Goal: Task Accomplishment & Management: Use online tool/utility

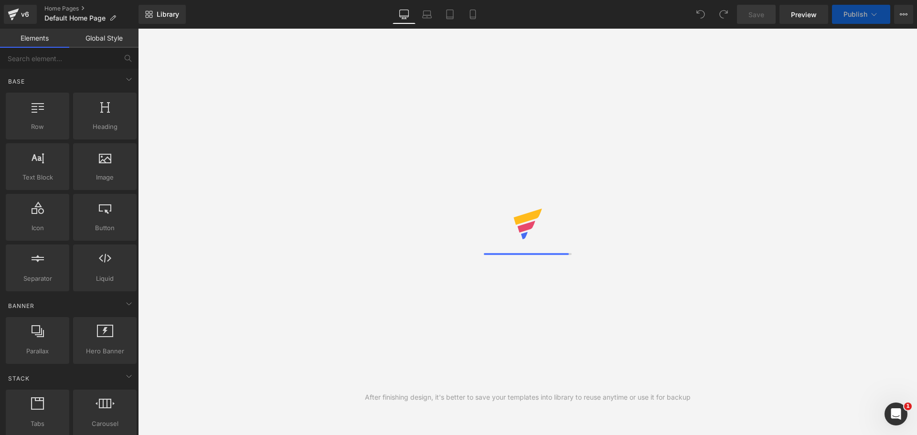
scroll to position [31, 765]
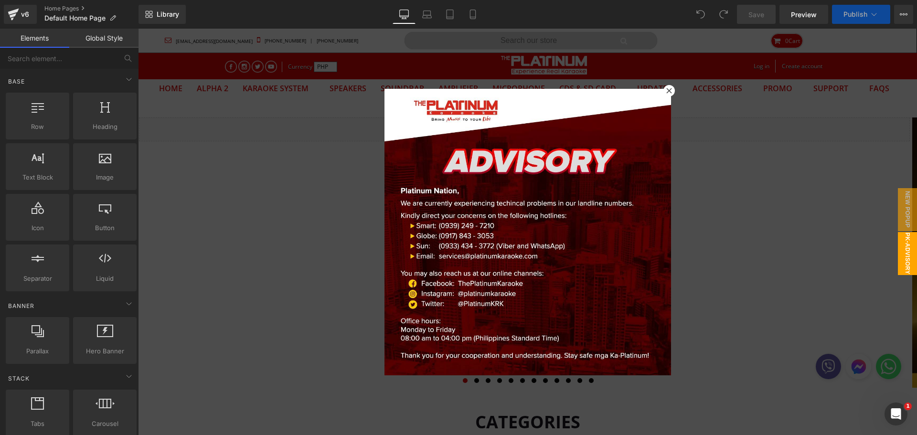
click at [666, 90] on icon at bounding box center [669, 91] width 6 height 6
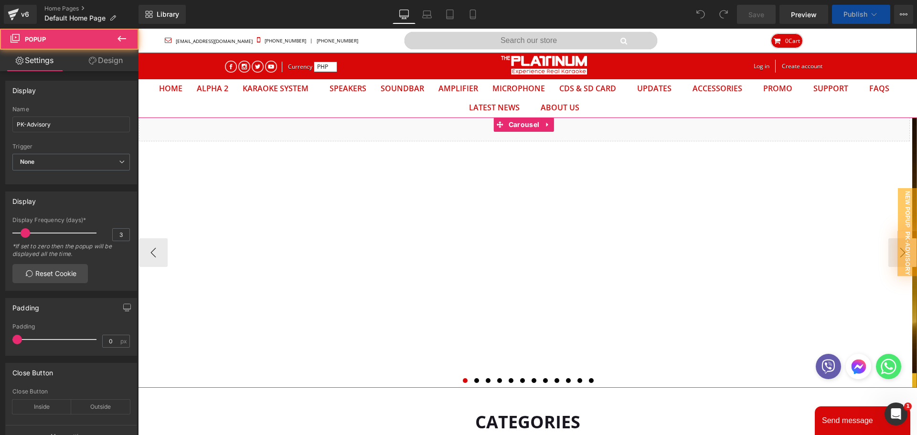
scroll to position [0, 0]
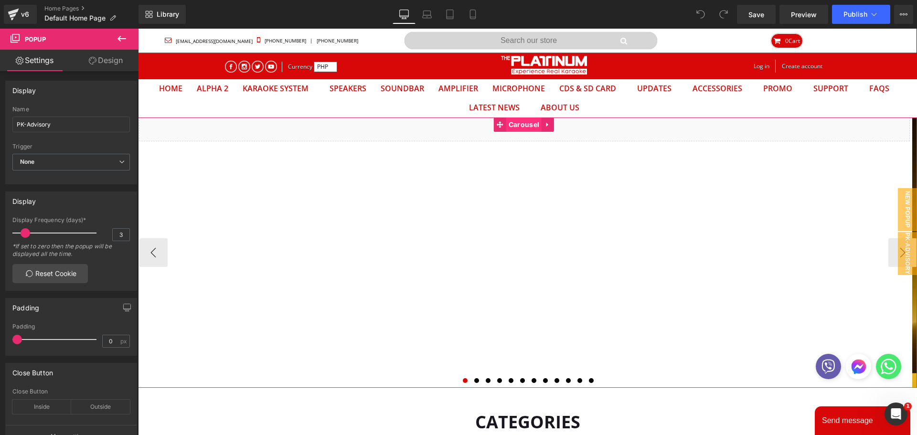
click at [524, 122] on span "Carousel" at bounding box center [523, 124] width 35 height 14
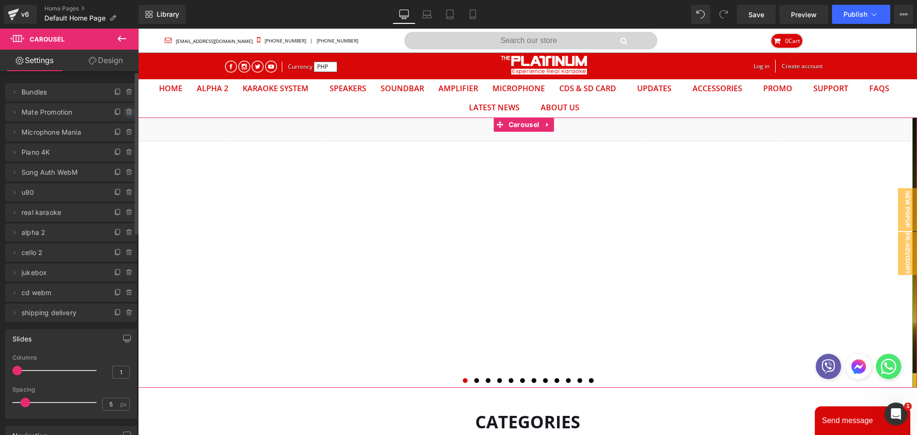
click at [126, 113] on icon at bounding box center [130, 112] width 8 height 8
click at [114, 113] on button "Delete" at bounding box center [119, 112] width 30 height 12
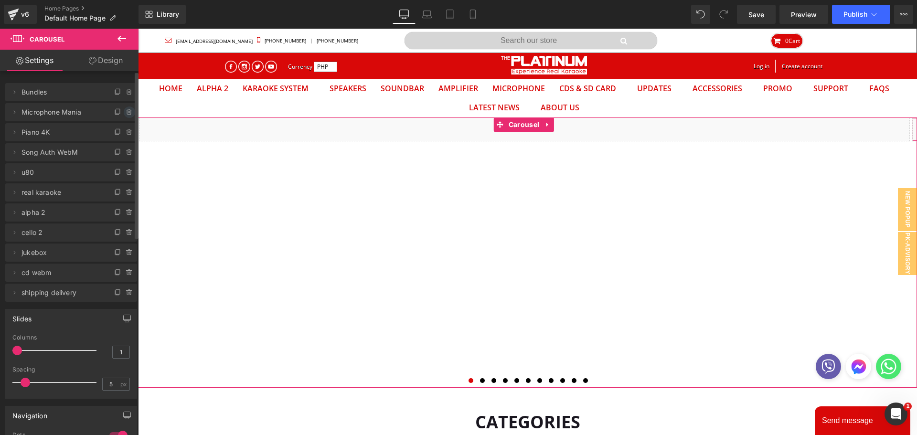
click at [128, 114] on icon at bounding box center [130, 112] width 8 height 8
click at [82, 116] on button "Cancel" at bounding box center [85, 112] width 32 height 12
click at [127, 111] on icon at bounding box center [129, 112] width 4 height 4
click at [116, 114] on button "Delete" at bounding box center [119, 112] width 30 height 12
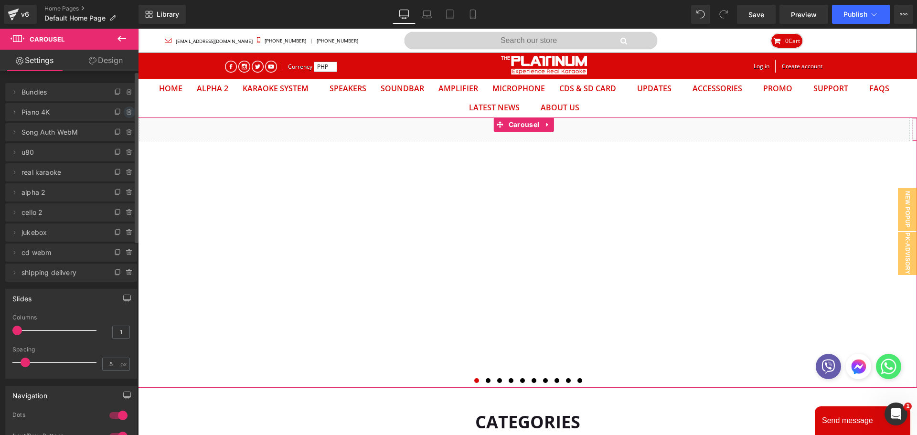
click at [126, 114] on icon at bounding box center [130, 112] width 8 height 8
click at [125, 121] on div "Delete Cancel" at bounding box center [71, 112] width 132 height 18
click at [119, 115] on button "Delete" at bounding box center [119, 112] width 30 height 12
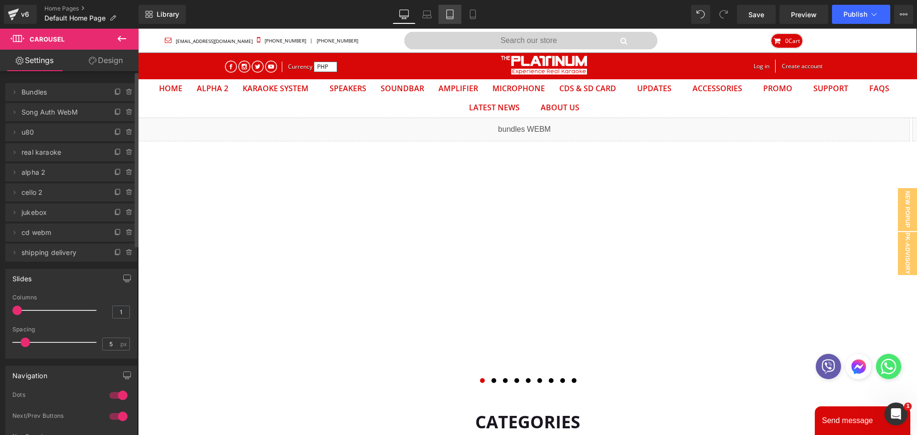
click at [455, 9] on link "Tablet" at bounding box center [449, 14] width 23 height 19
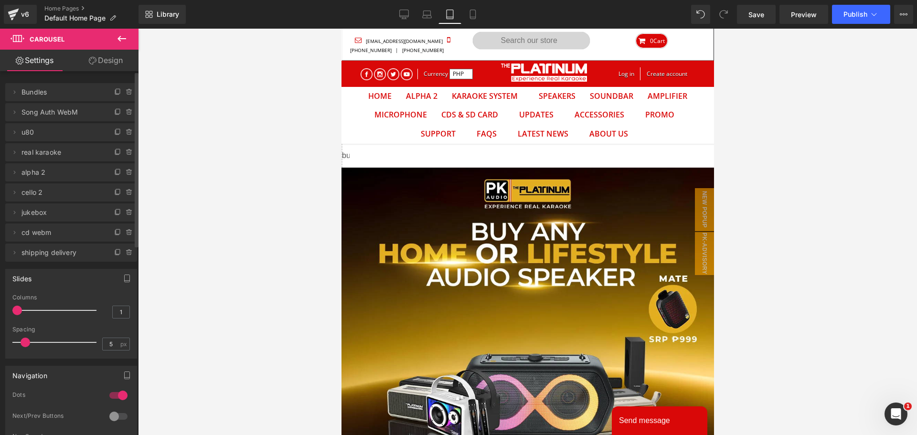
scroll to position [50, 358]
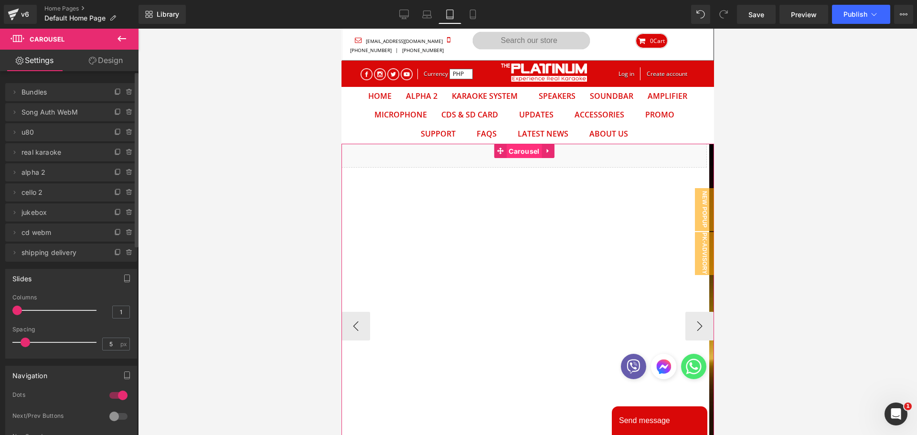
click at [521, 154] on span "Carousel" at bounding box center [523, 151] width 35 height 14
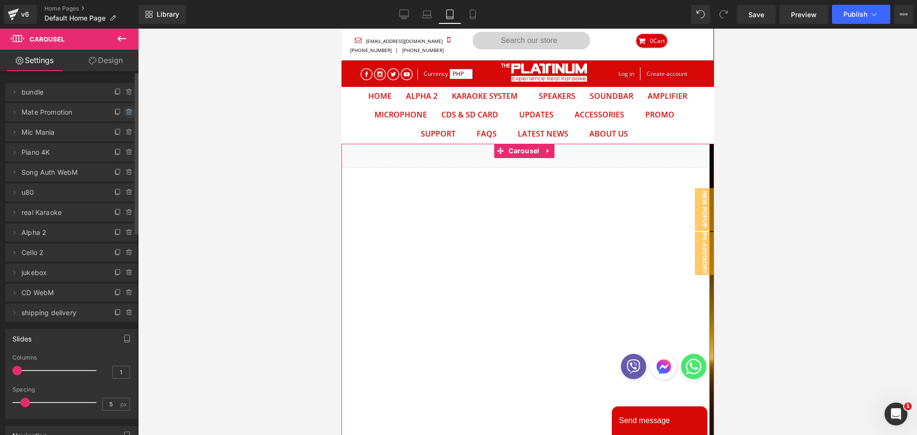
click at [128, 112] on icon at bounding box center [130, 112] width 8 height 8
click at [125, 113] on button "Delete" at bounding box center [119, 112] width 30 height 12
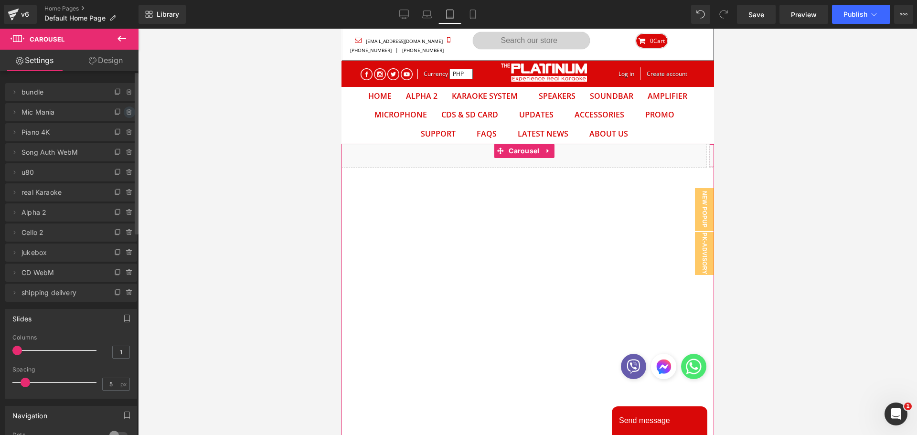
click at [126, 114] on icon at bounding box center [130, 112] width 8 height 8
click at [124, 113] on button "Delete" at bounding box center [119, 112] width 30 height 12
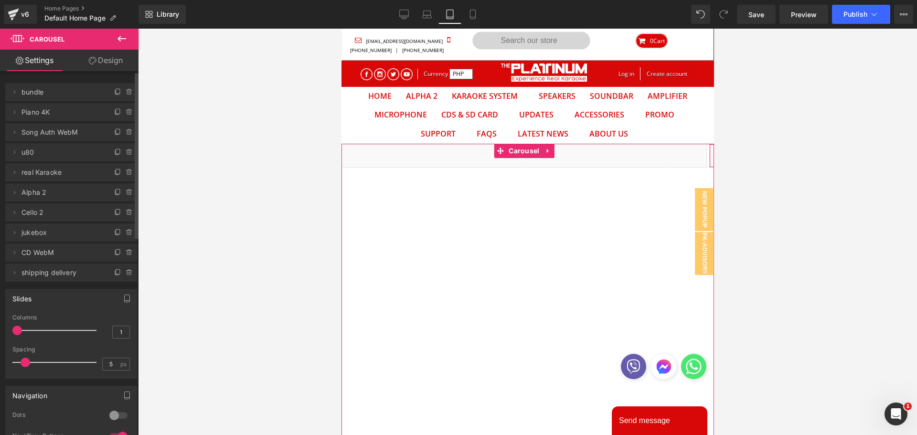
click at [126, 113] on icon at bounding box center [130, 112] width 8 height 8
click at [124, 113] on button "Delete" at bounding box center [119, 112] width 30 height 12
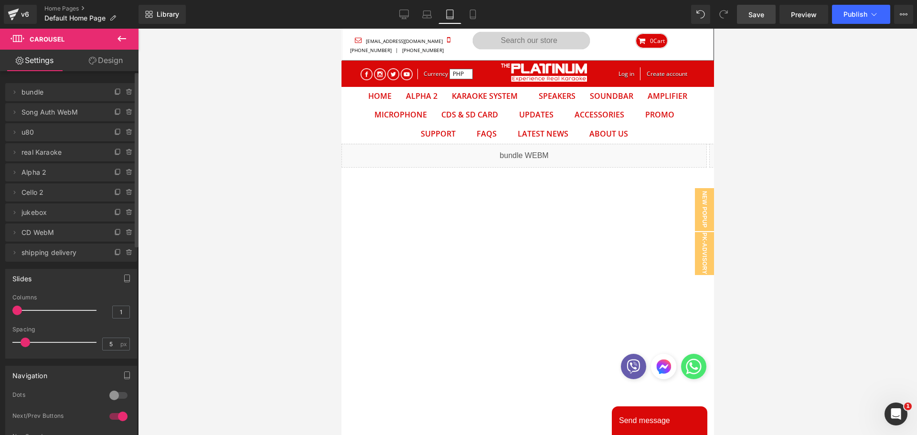
click at [752, 17] on span "Save" at bounding box center [756, 15] width 16 height 10
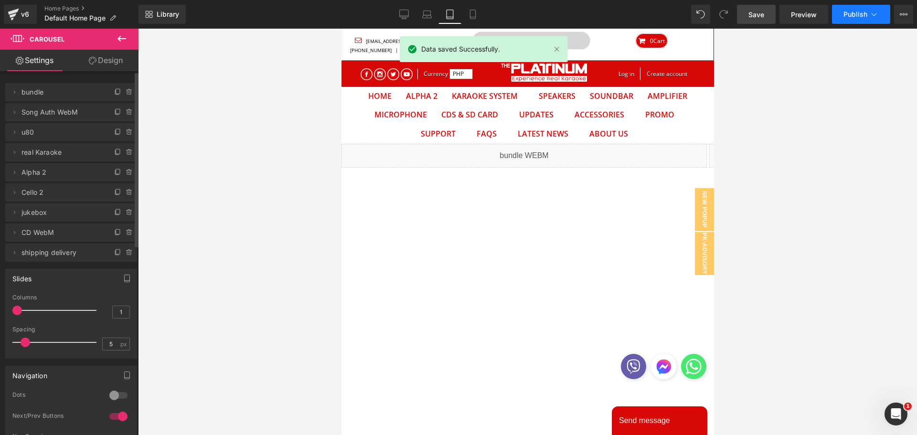
click at [852, 14] on span "Publish" at bounding box center [855, 15] width 24 height 8
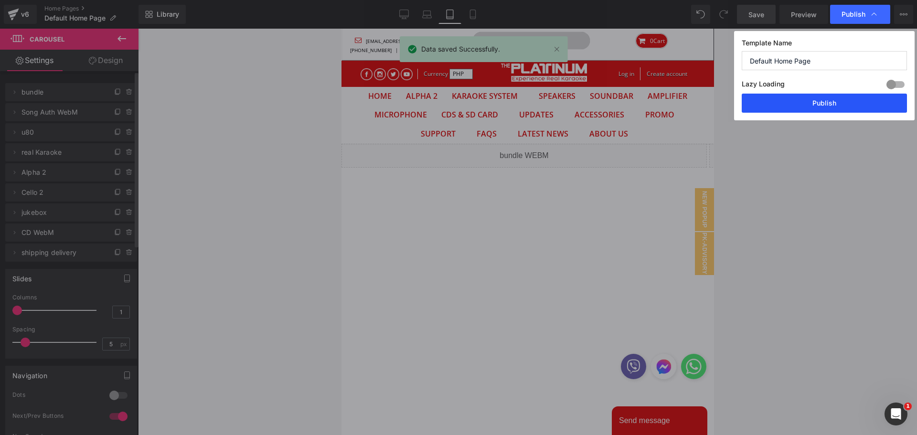
click at [813, 108] on button "Publish" at bounding box center [824, 103] width 165 height 19
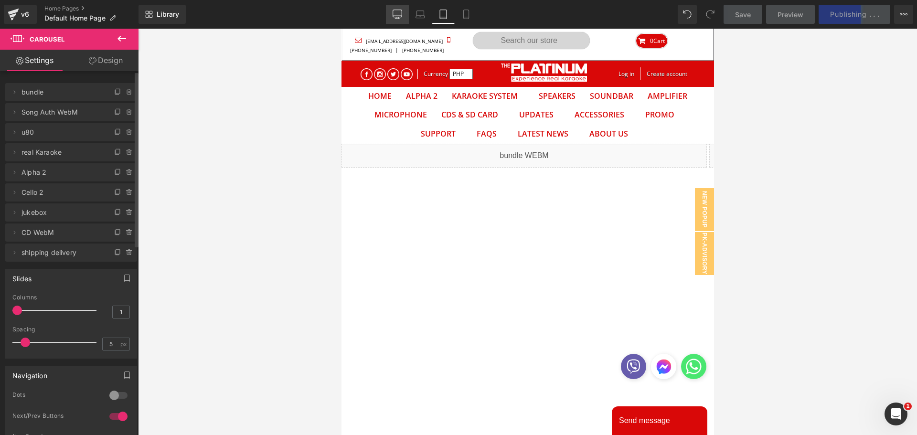
click at [393, 15] on icon at bounding box center [398, 15] width 10 height 10
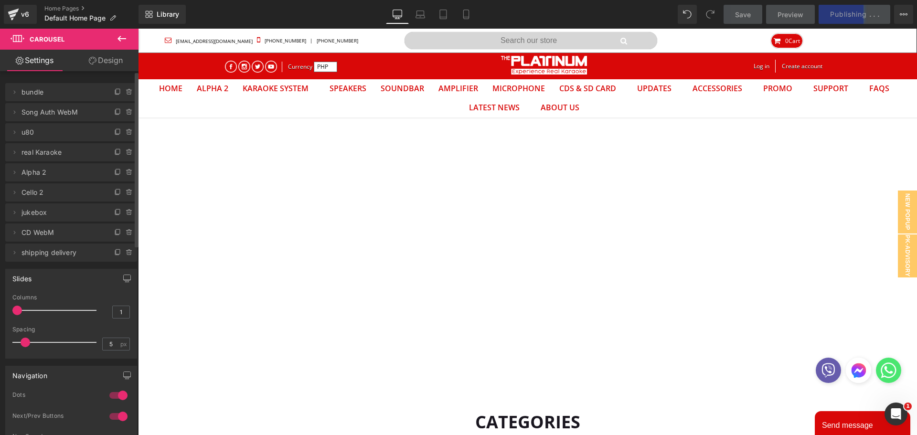
scroll to position [31, 765]
